Goal: Task Accomplishment & Management: Complete application form

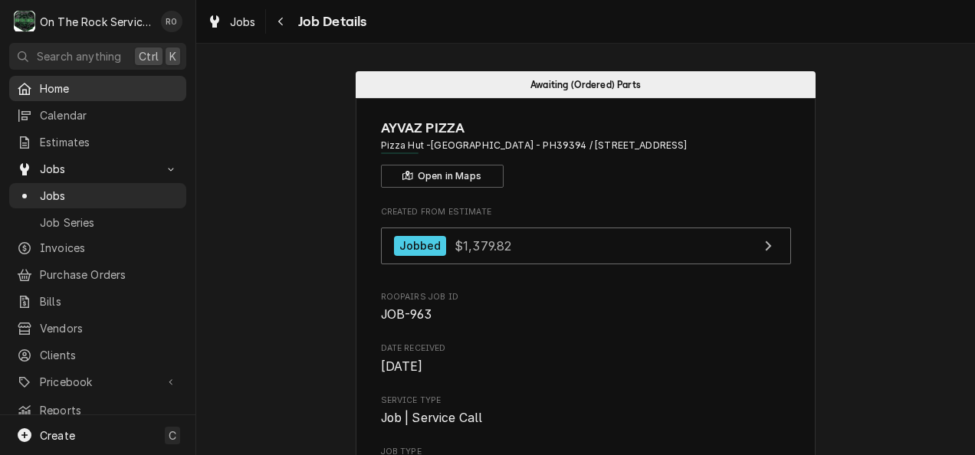
click at [83, 80] on span "Home" at bounding box center [109, 88] width 139 height 16
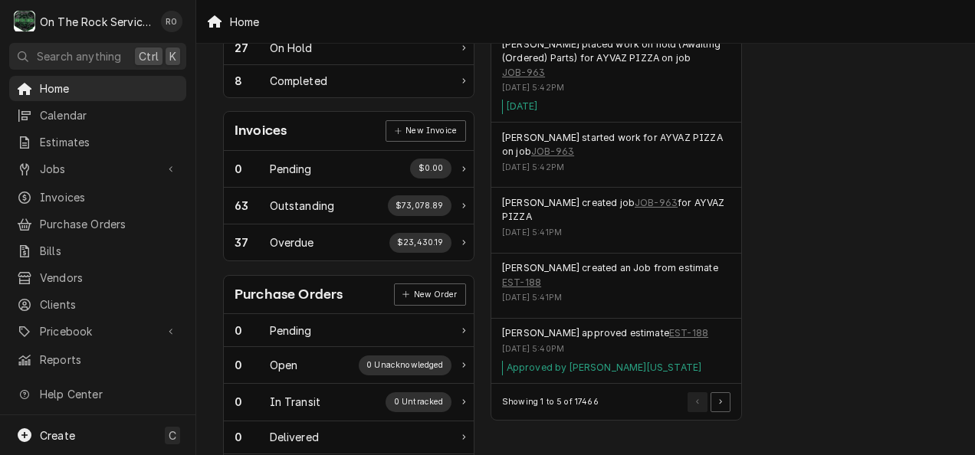
scroll to position [408, 0]
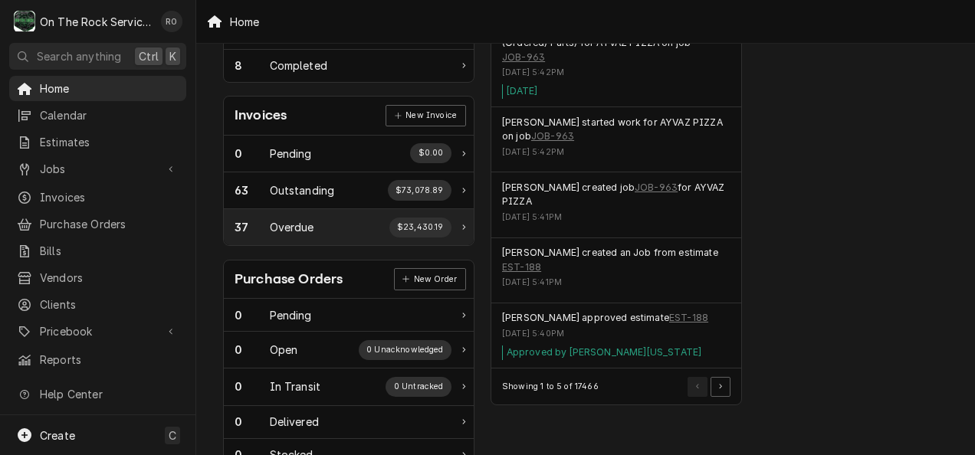
click at [304, 213] on div "37 Overdue $23,430.19" at bounding box center [349, 227] width 250 height 36
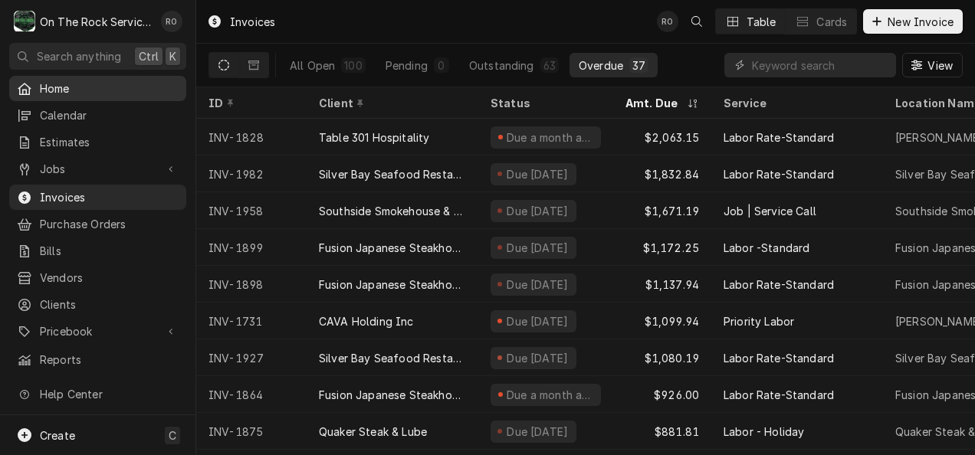
click at [109, 81] on span "Home" at bounding box center [109, 88] width 139 height 16
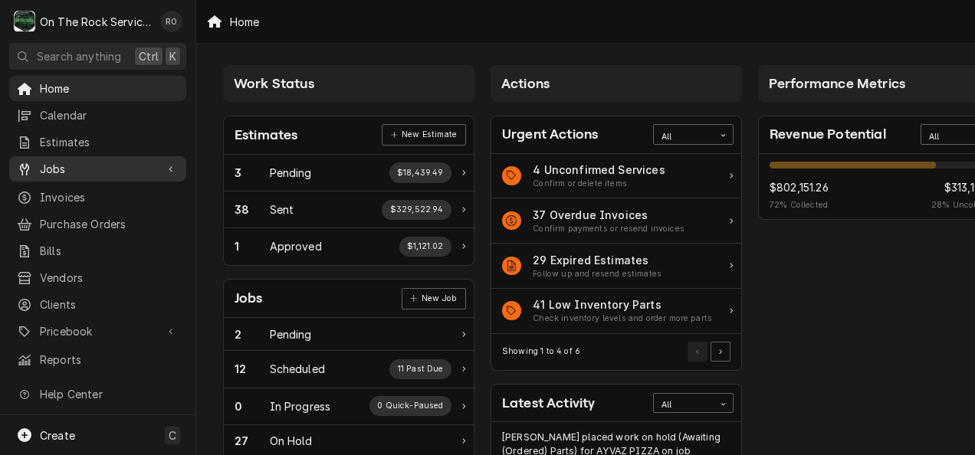
click at [81, 161] on span "Jobs" at bounding box center [98, 169] width 116 height 16
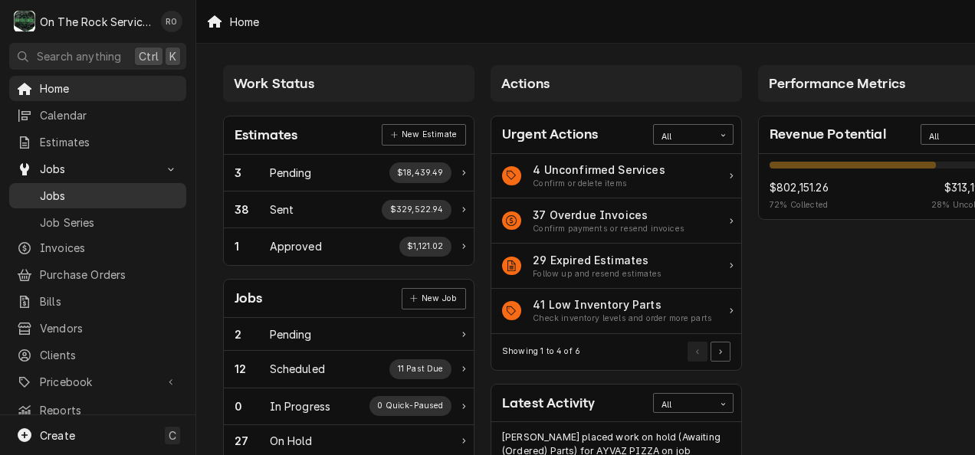
click at [66, 192] on span "Jobs" at bounding box center [109, 196] width 139 height 16
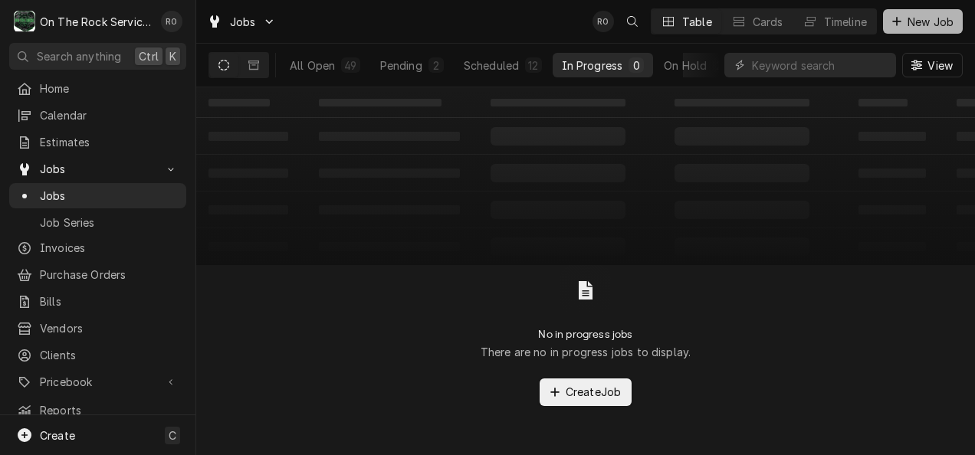
click at [914, 19] on span "New Job" at bounding box center [930, 22] width 52 height 16
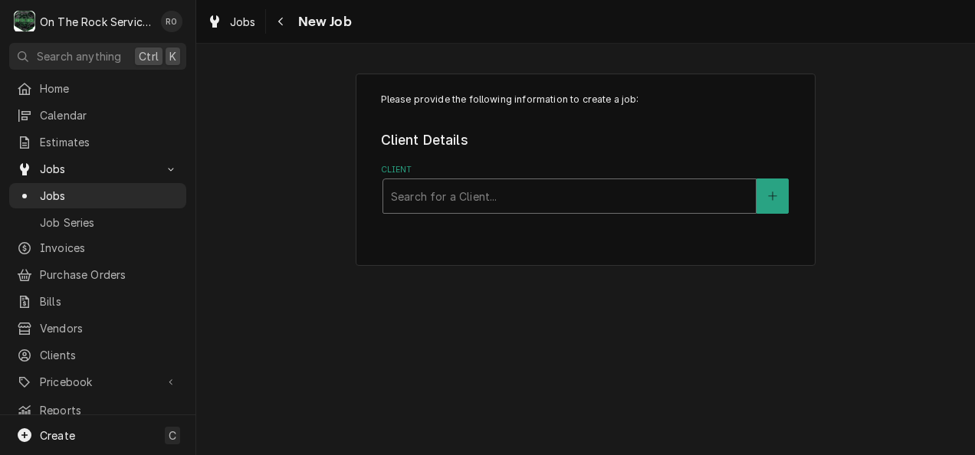
click at [428, 184] on div "Client" at bounding box center [569, 196] width 357 height 28
type input "dukers"
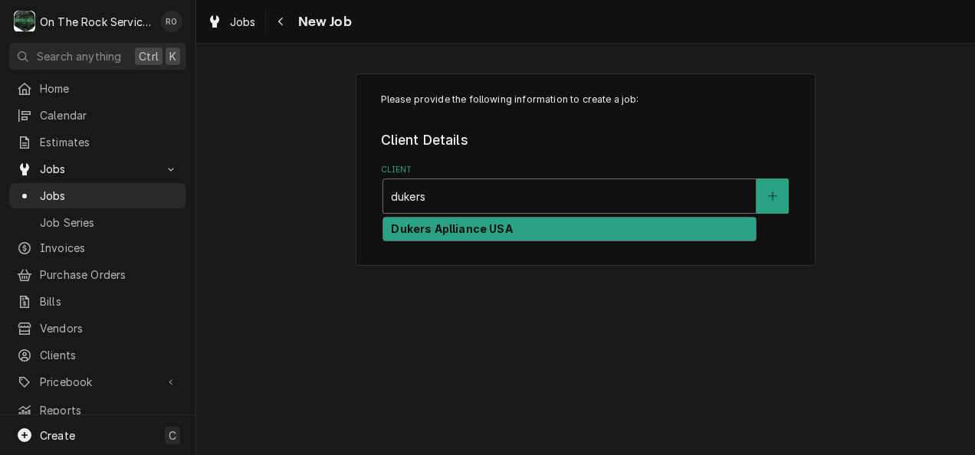
click at [443, 222] on strong "Dukers Aplliance USA" at bounding box center [451, 228] width 121 height 13
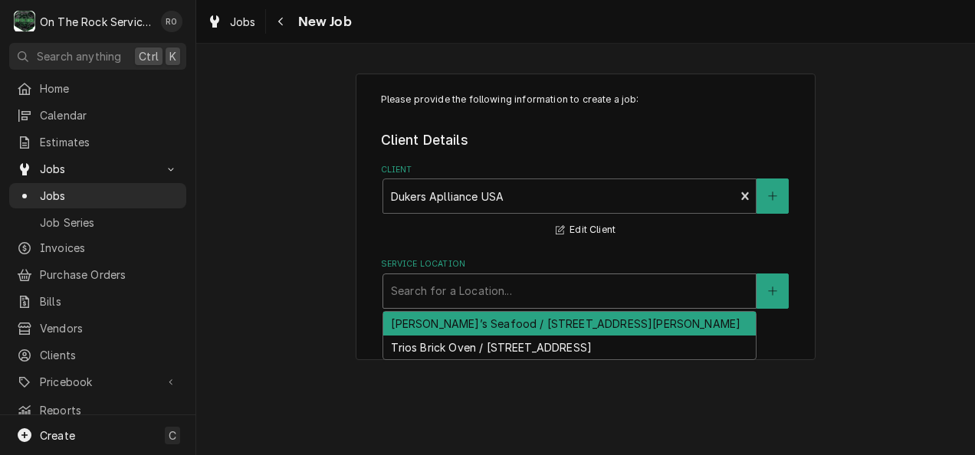
click at [455, 290] on div "Service Location" at bounding box center [569, 291] width 357 height 28
